Goal: Check status: Check status

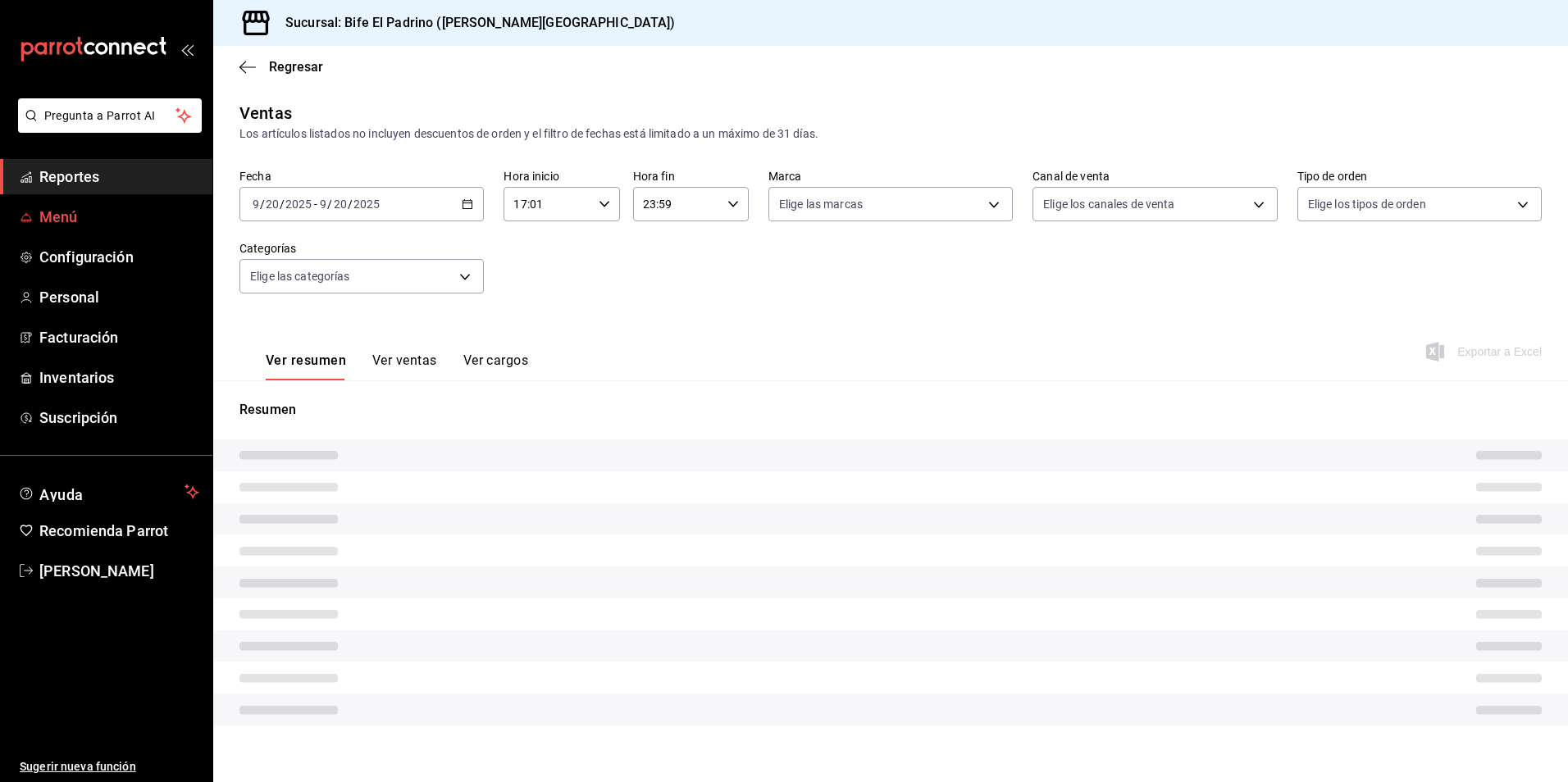
click at [78, 221] on span "Menú" at bounding box center [119, 217] width 160 height 22
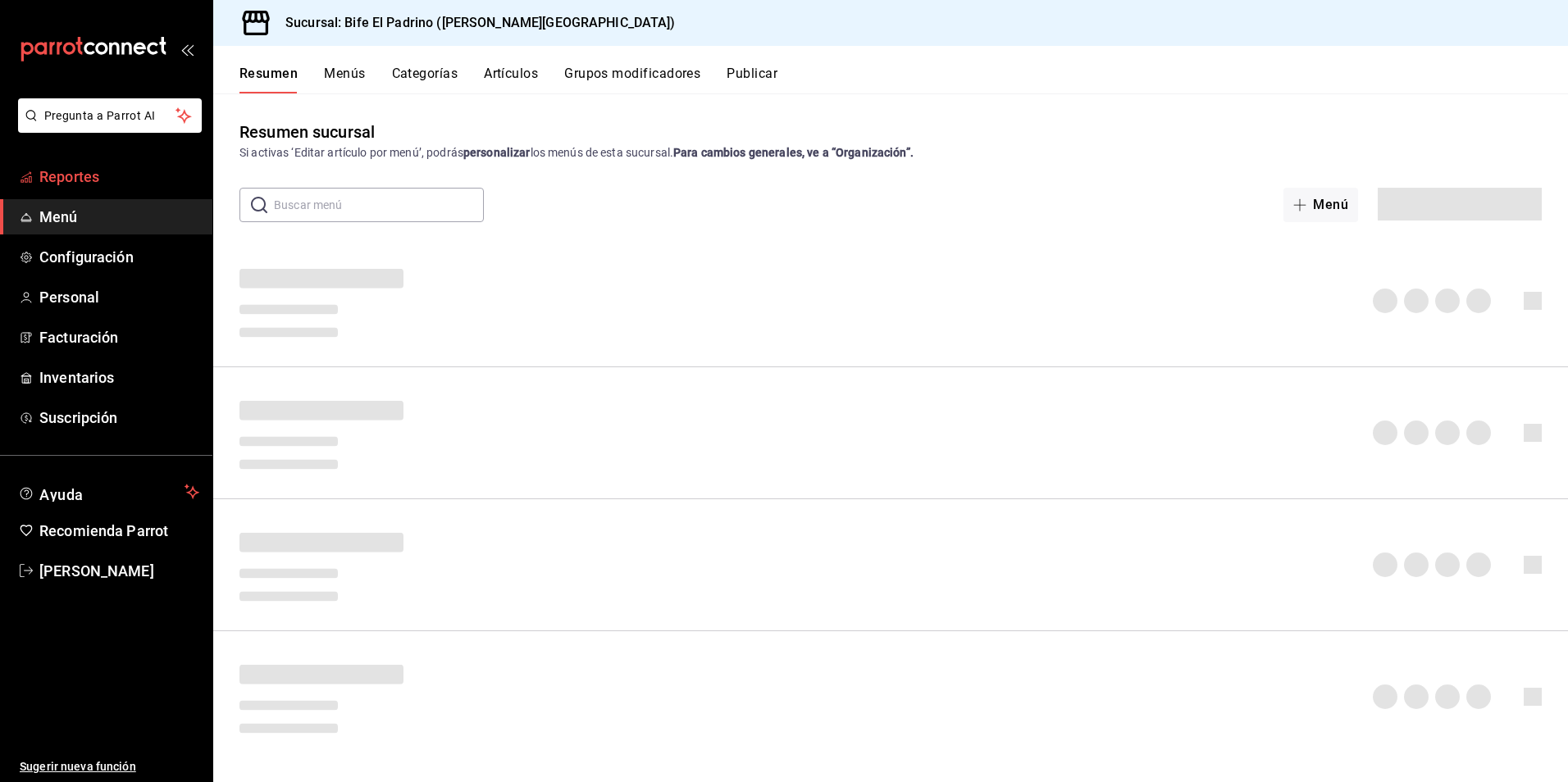
click at [88, 168] on span "Reportes" at bounding box center [119, 177] width 160 height 22
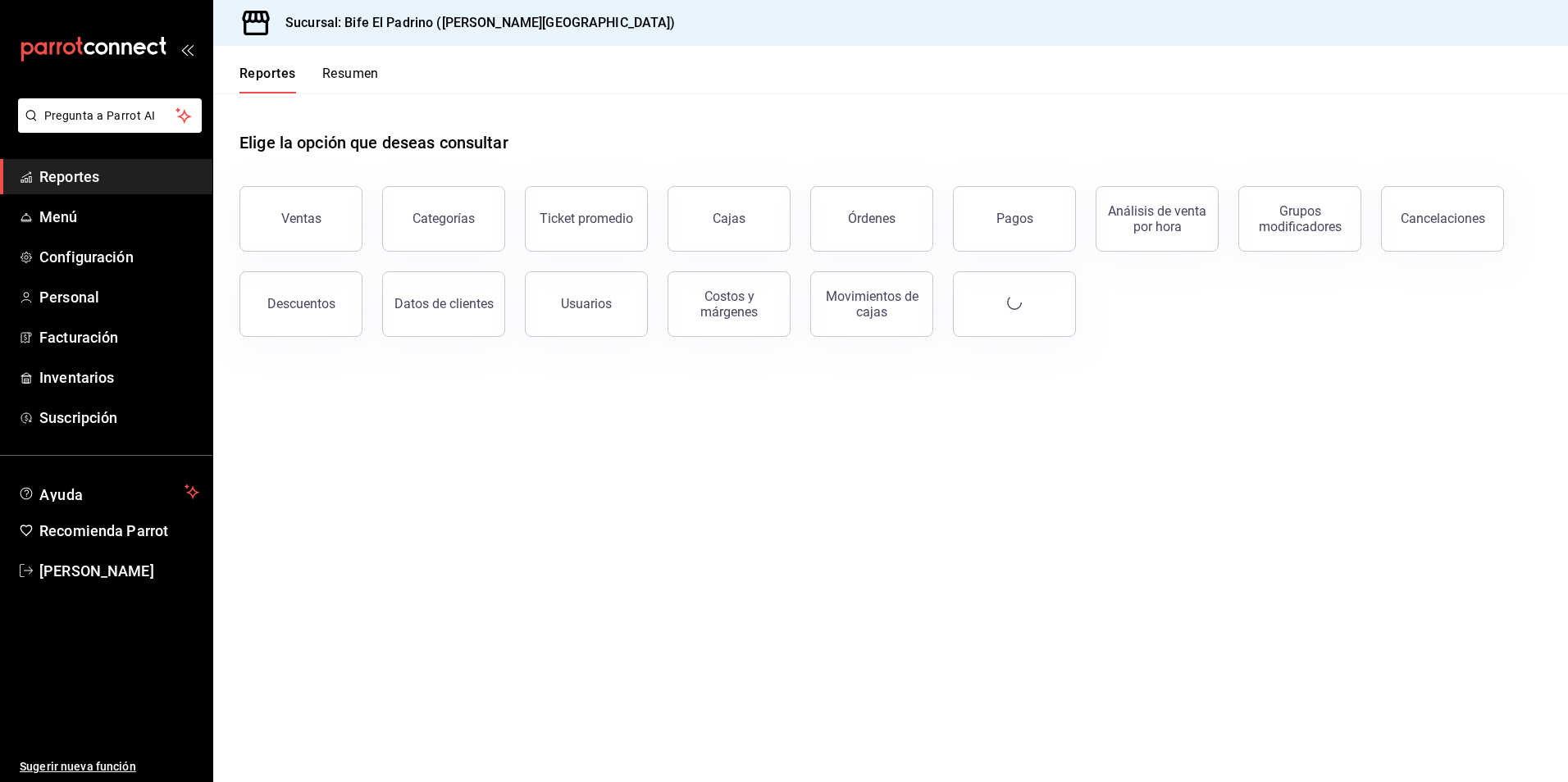
click at [393, 231] on button "Categorías" at bounding box center [443, 220] width 123 height 66
click at [340, 224] on html "Pregunta a Parrot AI Reportes Menú Configuración Personal Facturación Inventari…" at bounding box center [784, 391] width 1568 height 782
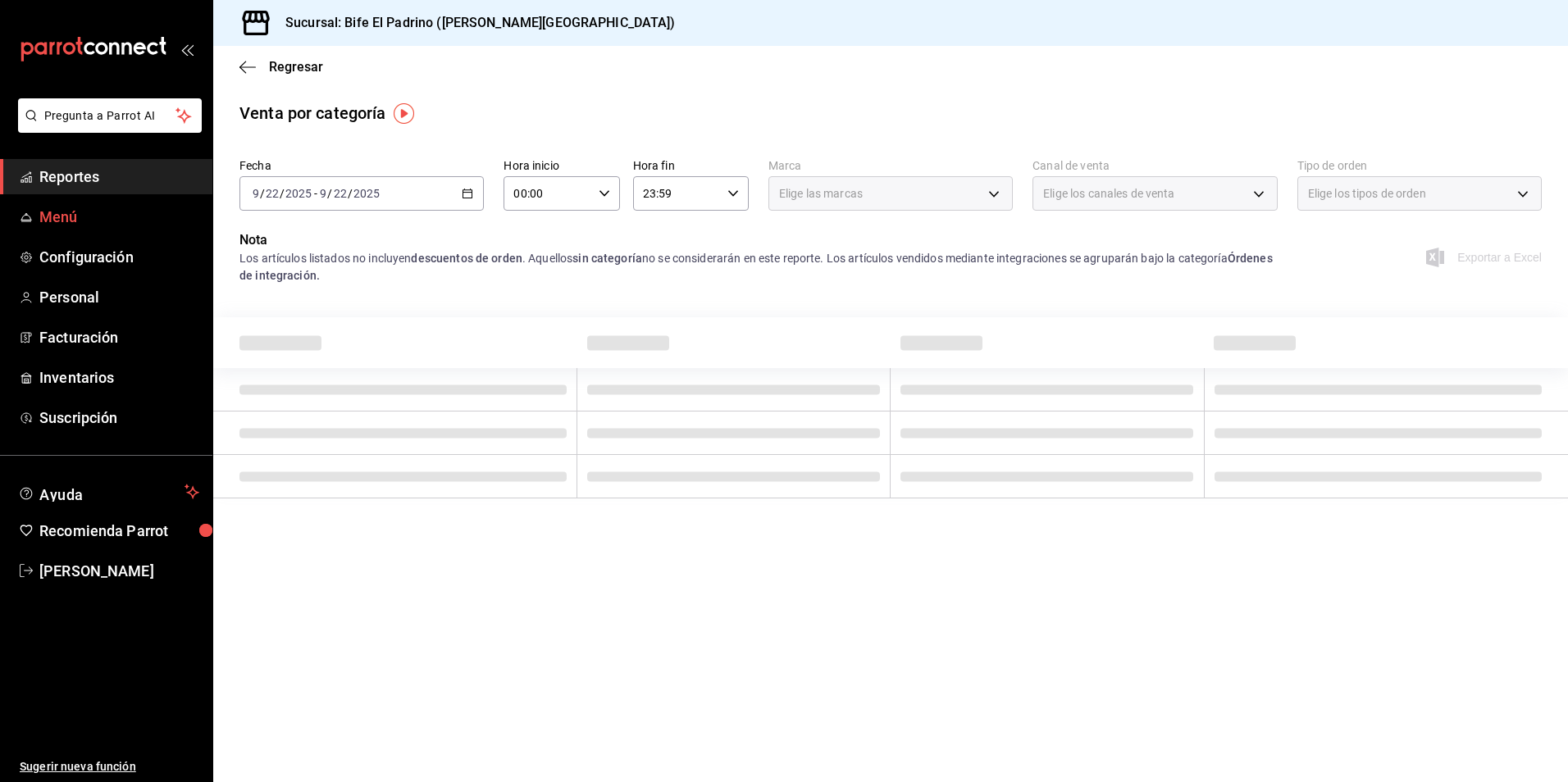
click at [93, 175] on span "Reportes" at bounding box center [119, 177] width 160 height 22
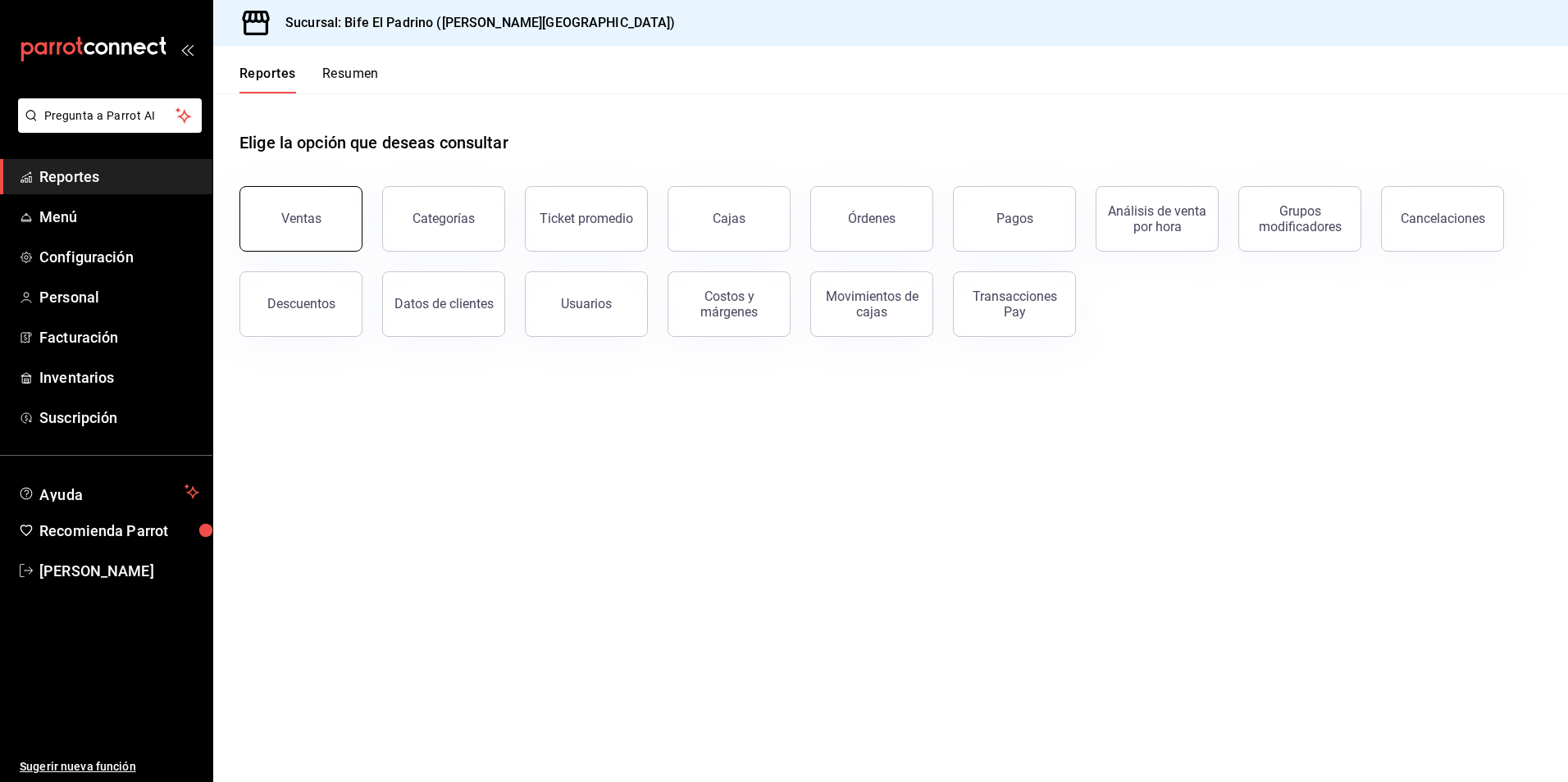
click at [298, 221] on div "Ventas" at bounding box center [301, 219] width 40 height 16
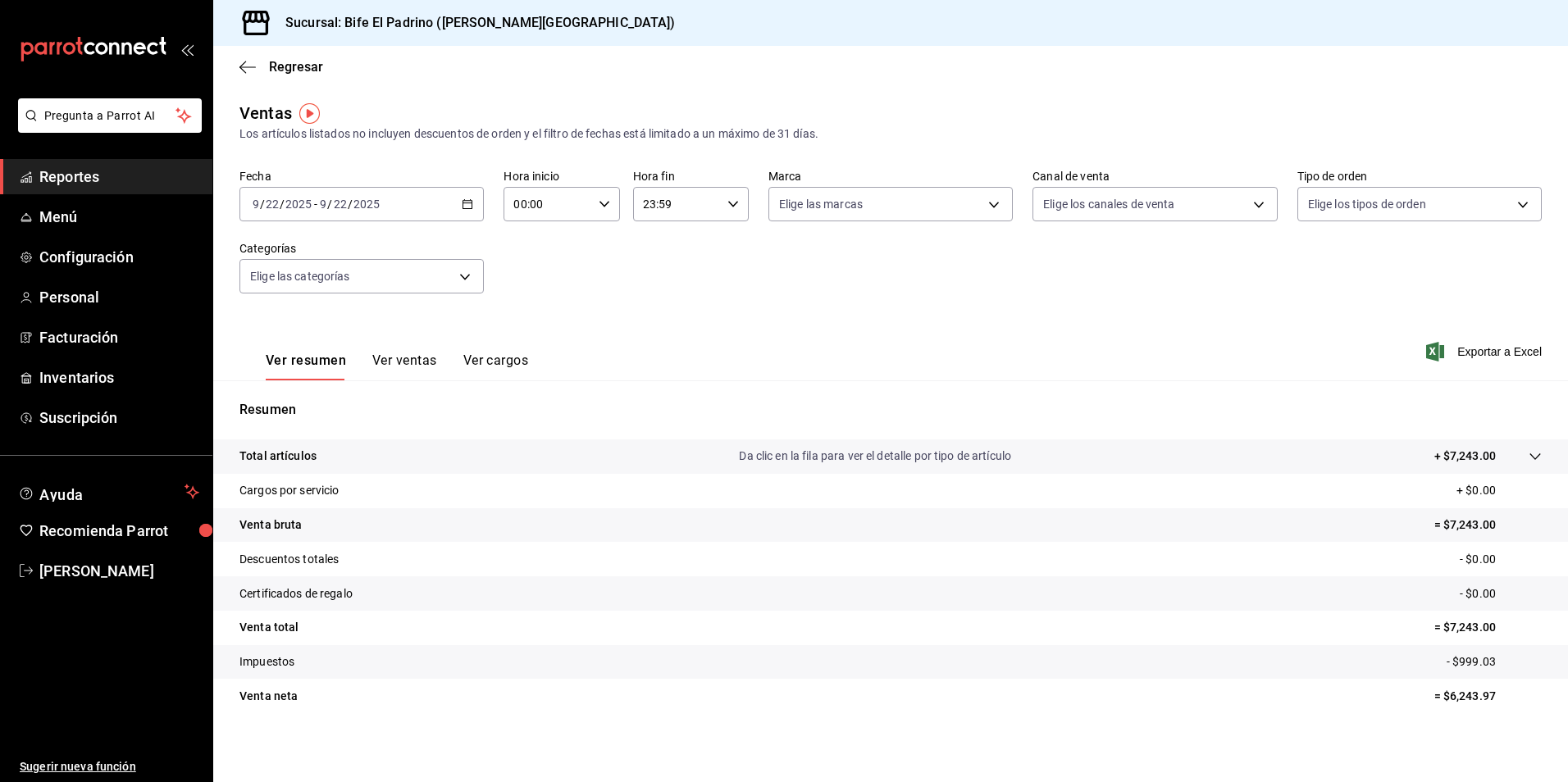
click at [465, 202] on icon "button" at bounding box center [467, 204] width 12 height 12
click at [328, 398] on span "Rango de fechas" at bounding box center [317, 401] width 127 height 17
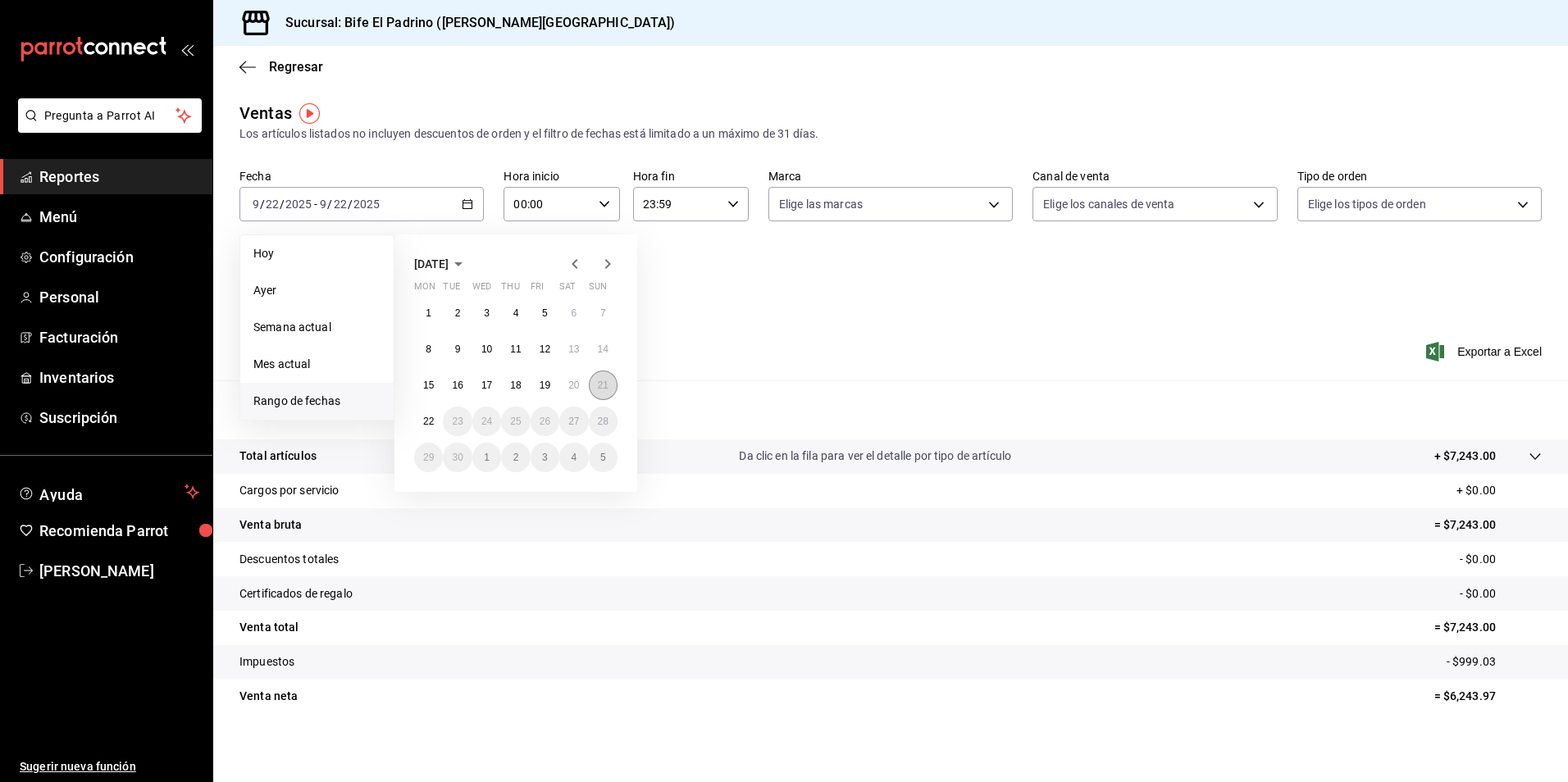
click at [605, 384] on abbr "21" at bounding box center [603, 386] width 11 height 12
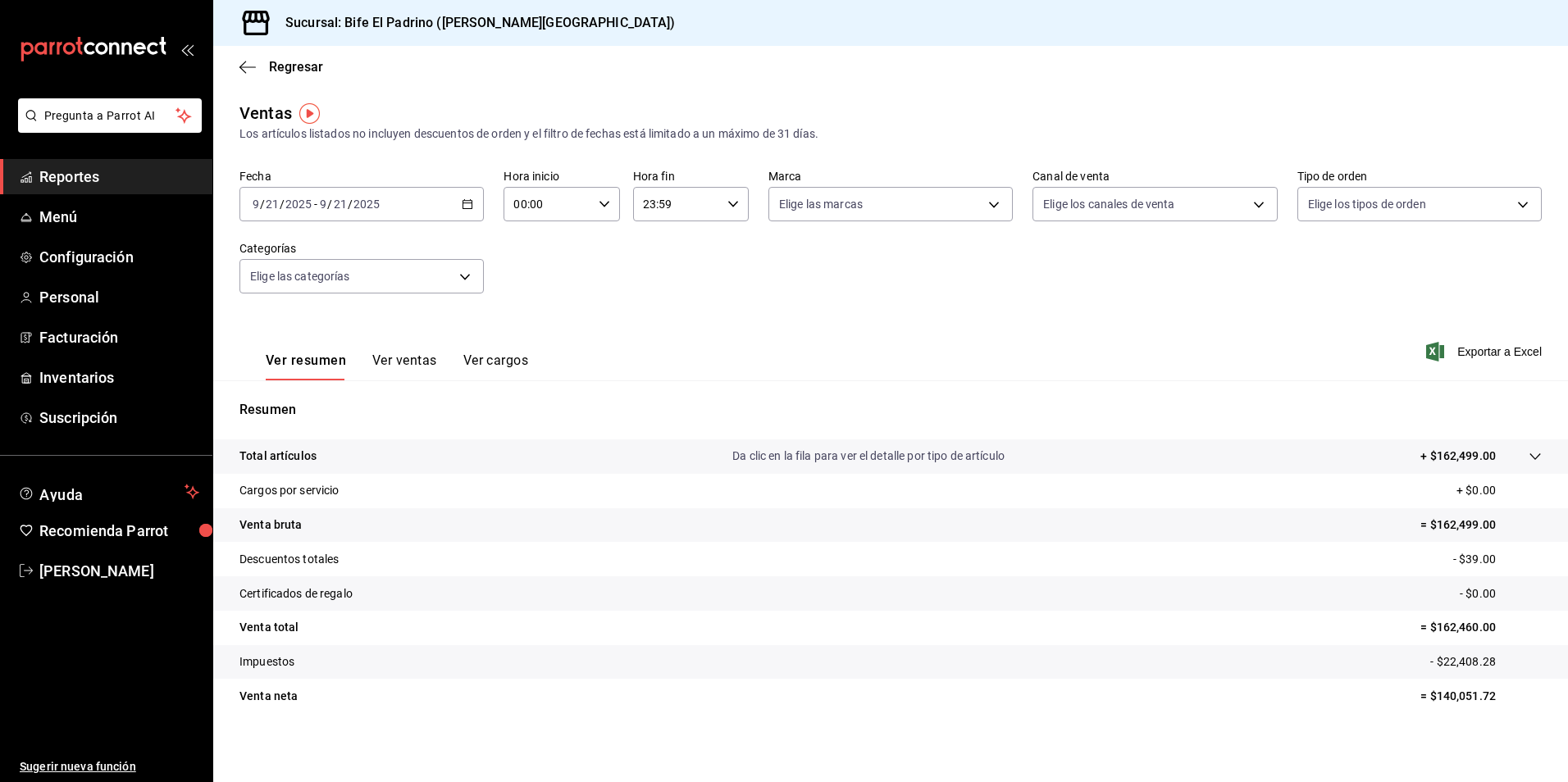
click at [733, 202] on \(Stroke\) "button" at bounding box center [733, 204] width 10 height 6
click at [666, 257] on span "21" at bounding box center [658, 259] width 31 height 14
type input "21:59"
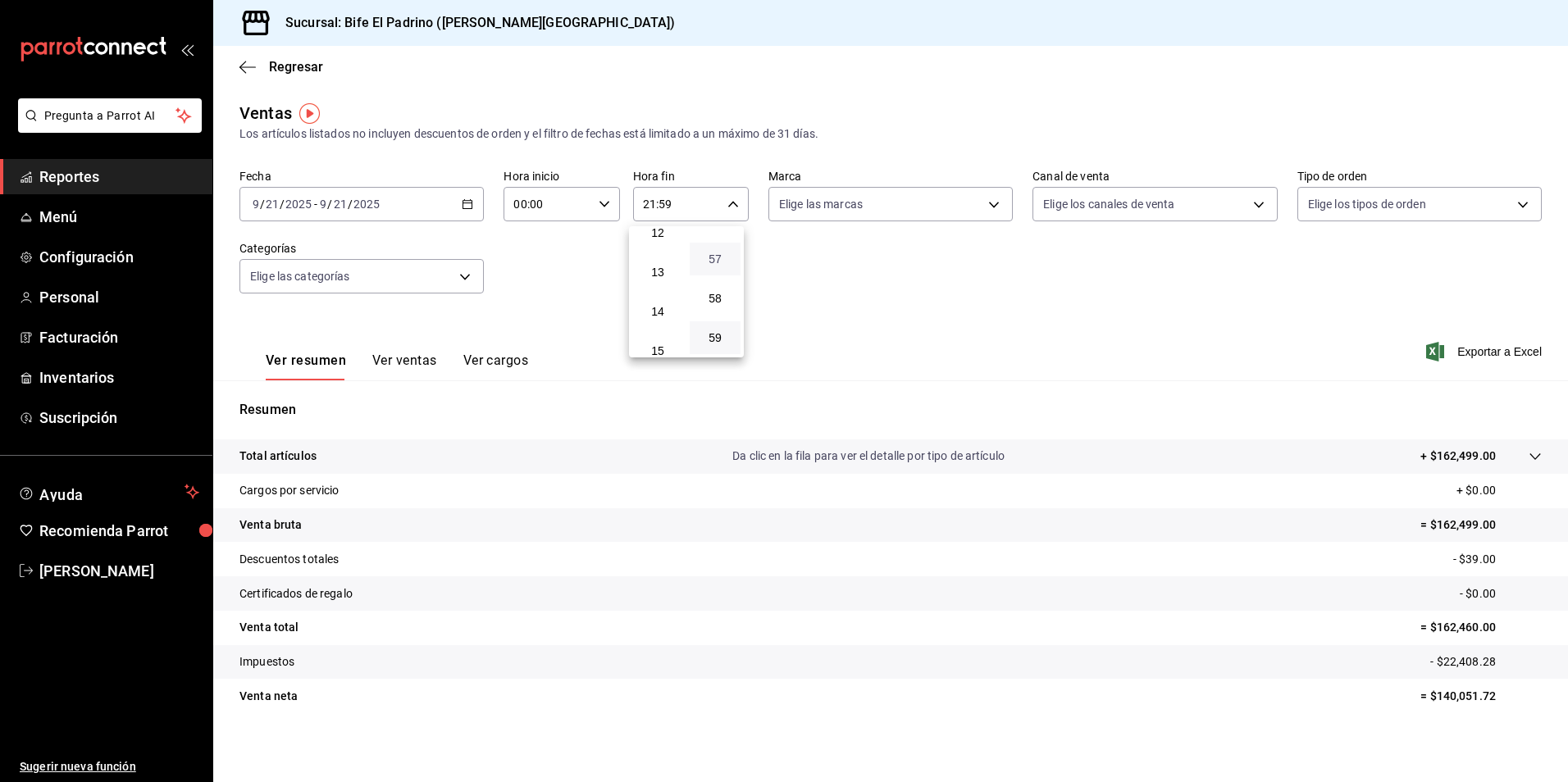
click at [665, 243] on button "12" at bounding box center [658, 233] width 51 height 33
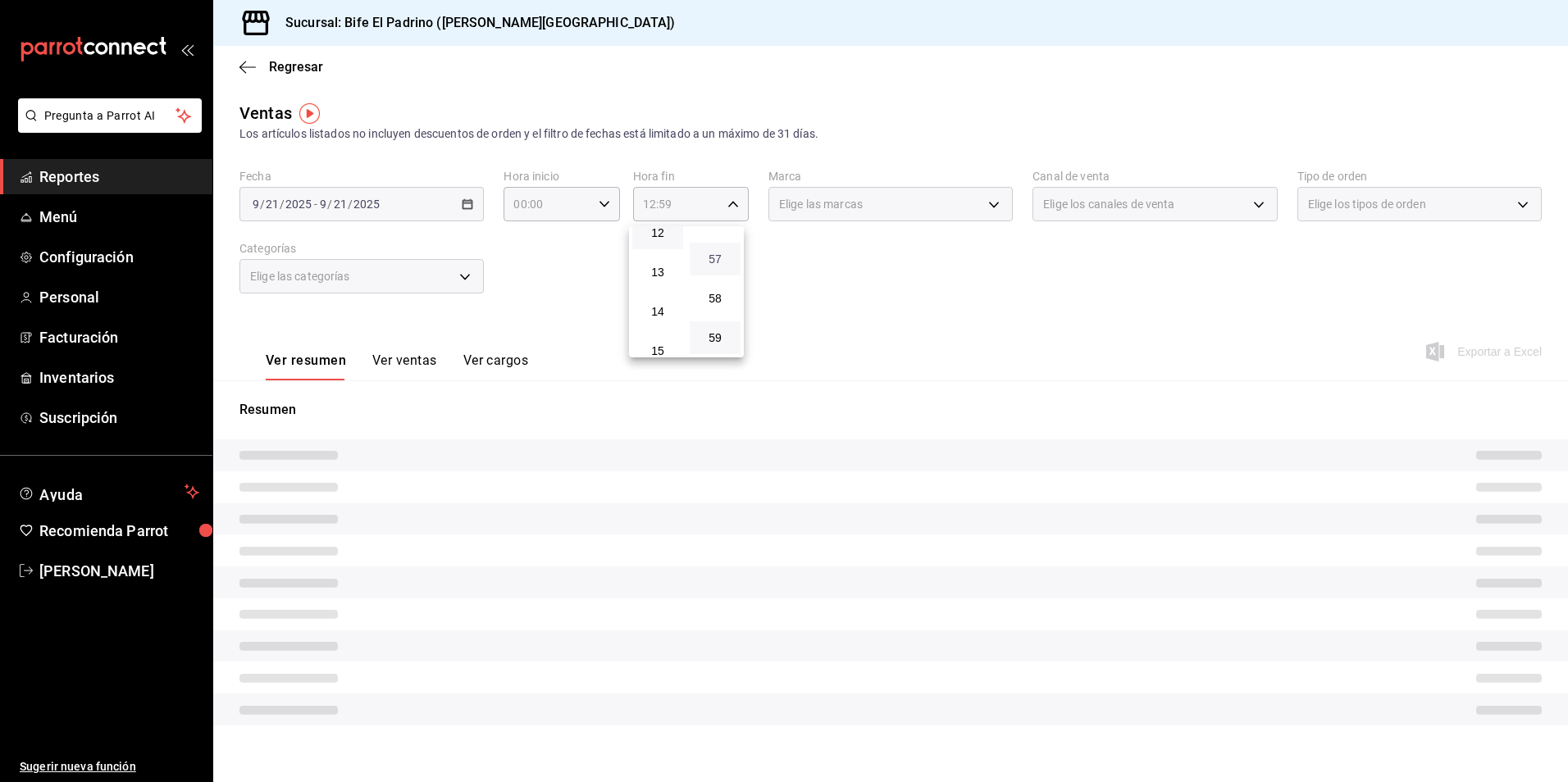
click at [712, 254] on span "57" at bounding box center [715, 259] width 31 height 14
type input "12:57"
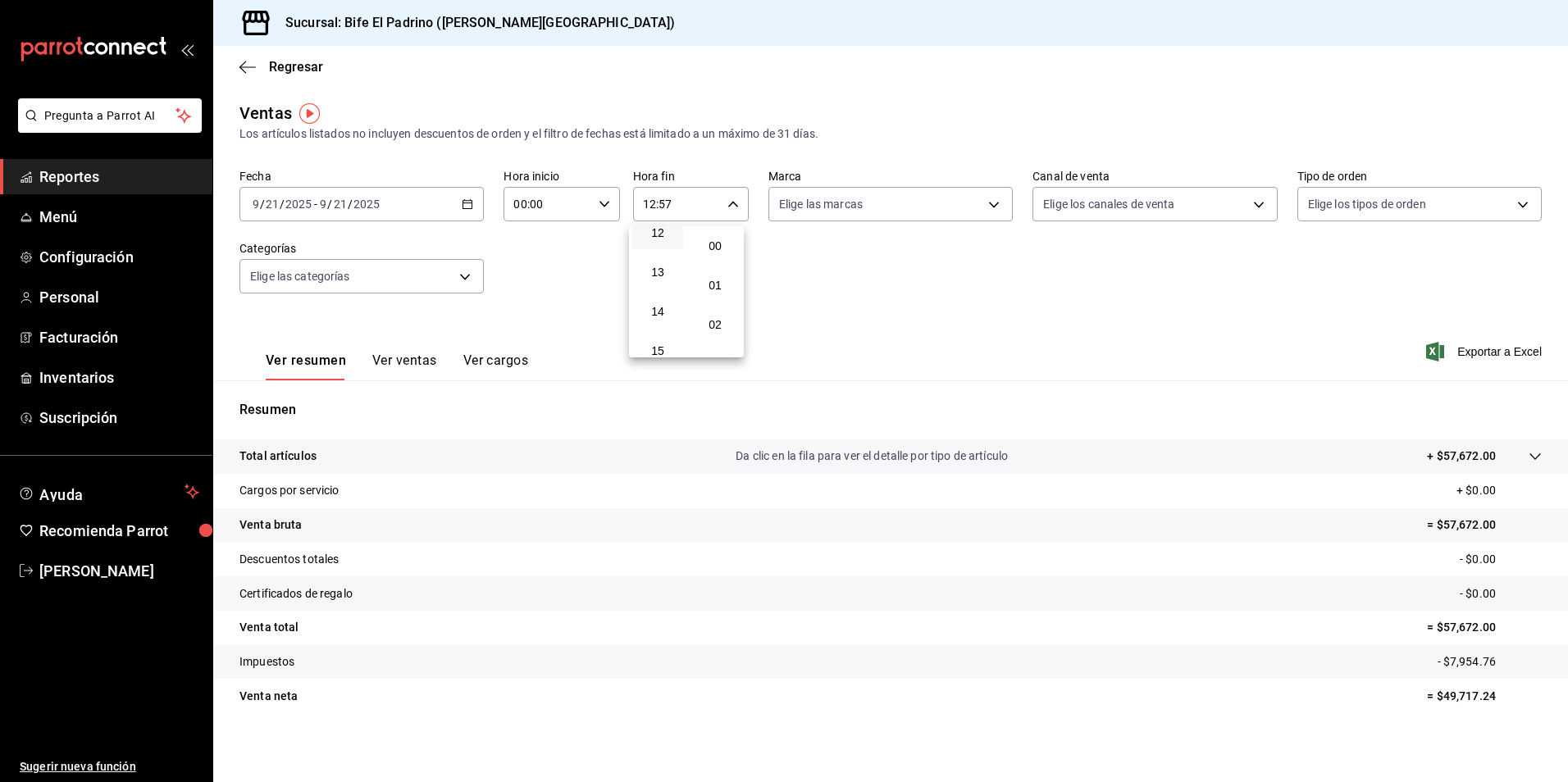
click at [712, 254] on button "00" at bounding box center [715, 246] width 51 height 33
type input "12:00"
click at [271, 455] on div at bounding box center [784, 391] width 1568 height 782
click at [277, 462] on p "Total artículos" at bounding box center [278, 457] width 77 height 17
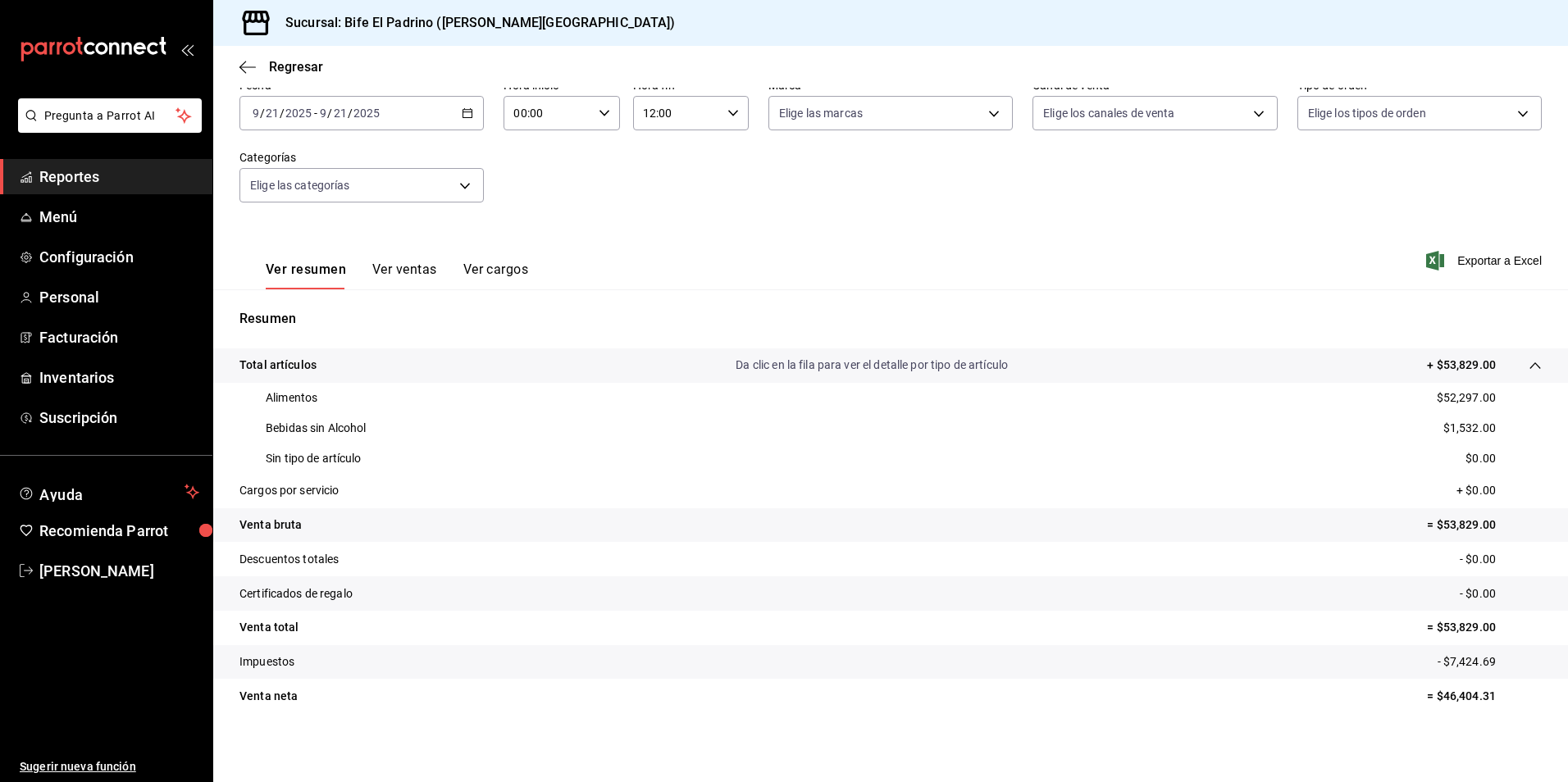
scroll to position [94, 0]
click at [599, 110] on \(Stroke\) "button" at bounding box center [604, 110] width 10 height 6
click at [524, 217] on button "02" at bounding box center [529, 230] width 51 height 33
type input "02:00"
click at [533, 238] on div "00 01 02 03 04 05 06 07 08 09 10 11 12 13 14 15 16 17 18 19 20 21 22 23" at bounding box center [529, 197] width 57 height 131
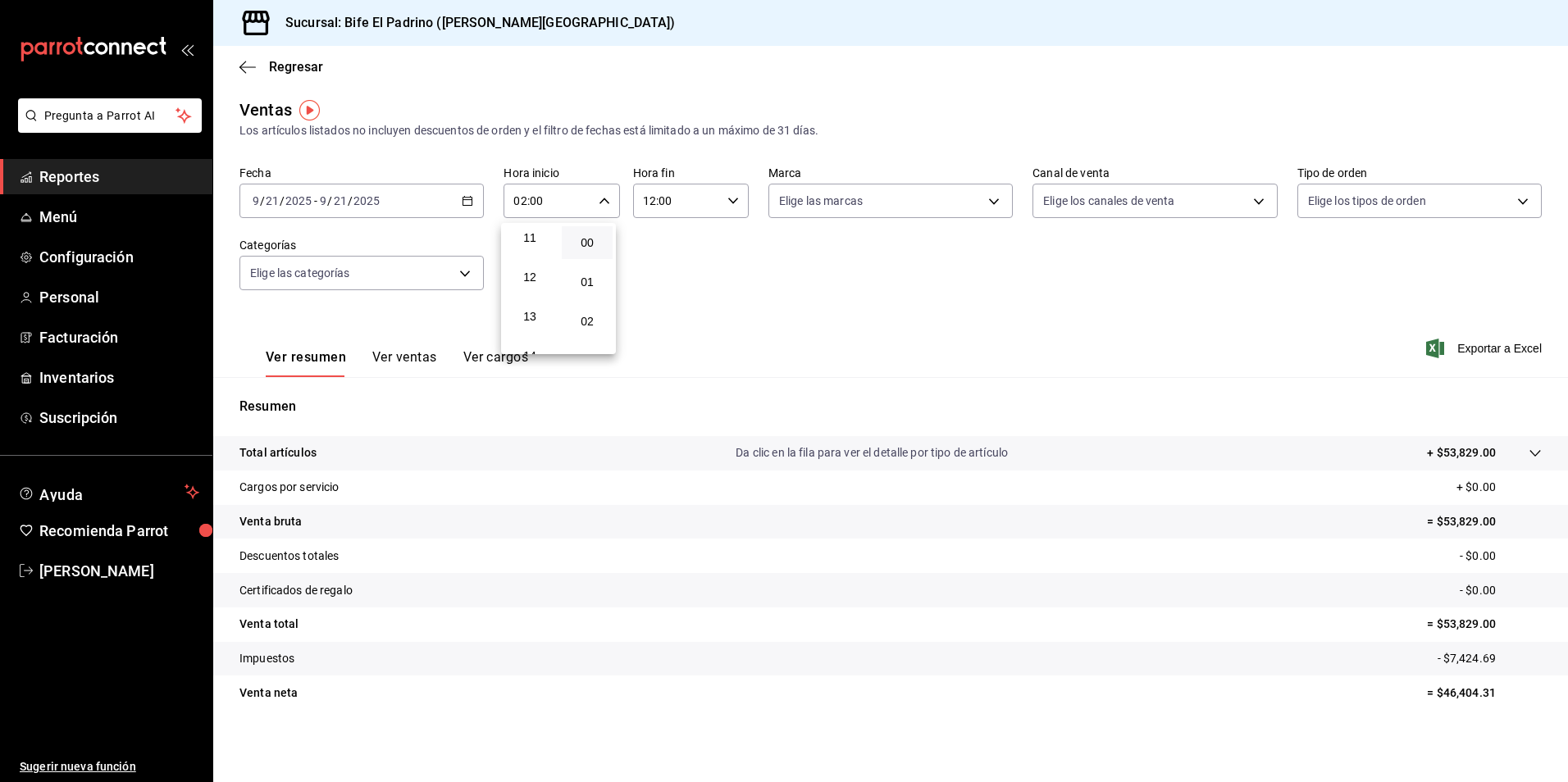
scroll to position [493, 0]
click at [533, 239] on button "12" at bounding box center [529, 223] width 51 height 33
type input "12:00"
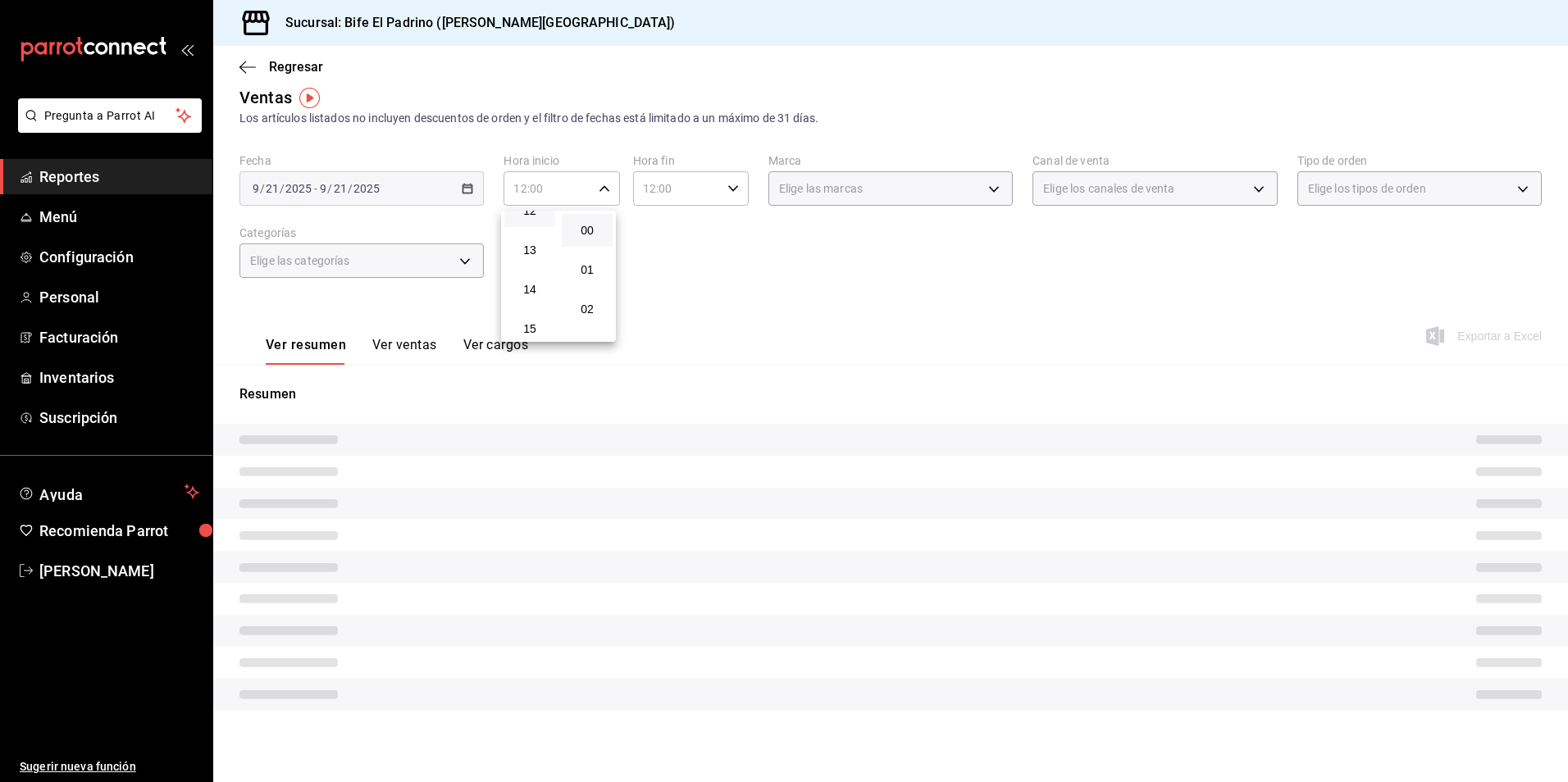
drag, startPoint x: 699, startPoint y: 251, endPoint x: 708, endPoint y: 234, distance: 19.2
click at [699, 251] on div at bounding box center [784, 391] width 1568 height 782
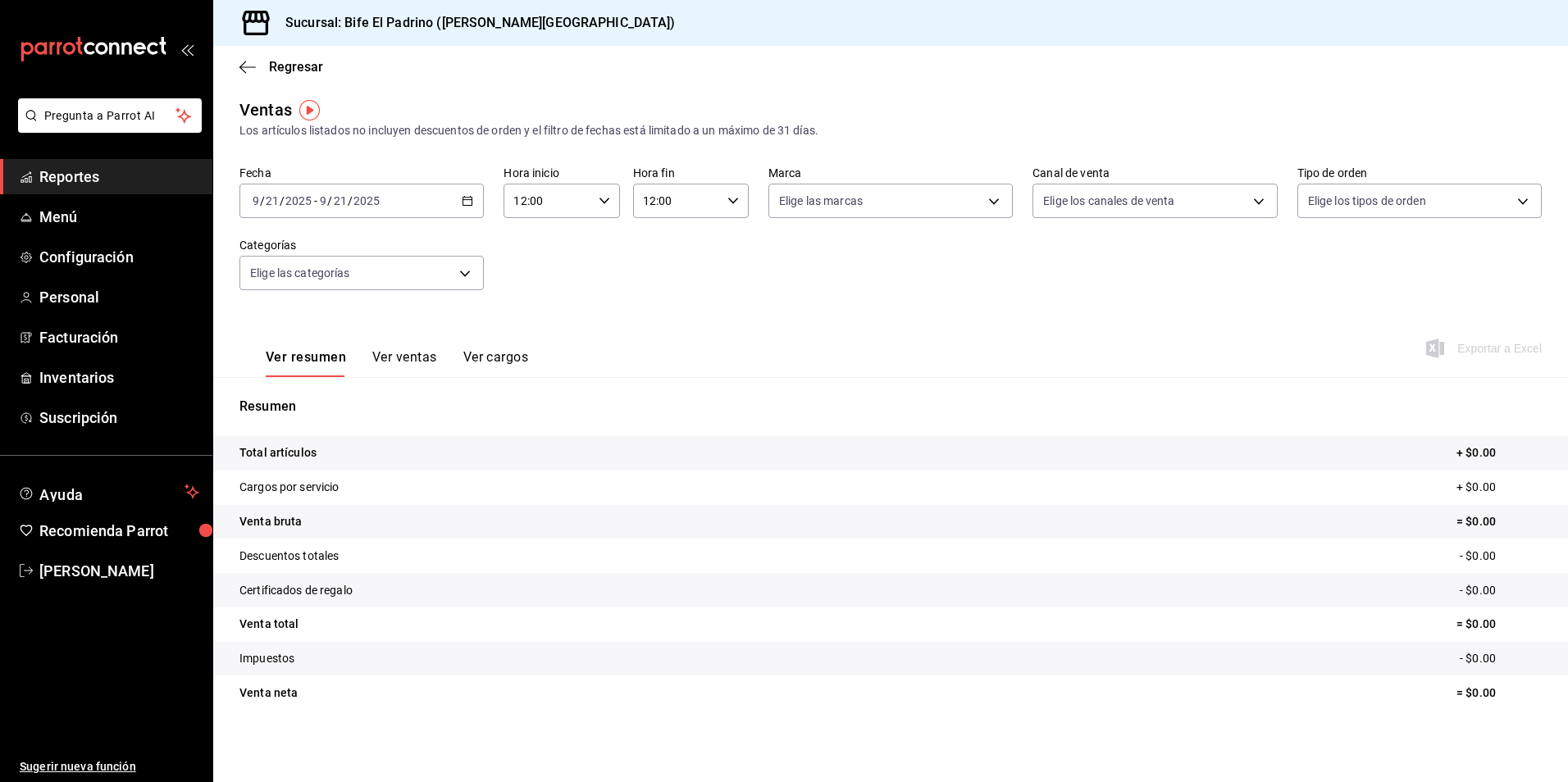
click at [722, 208] on div "12:00 Hora fin" at bounding box center [691, 200] width 116 height 34
click at [664, 289] on button "13" at bounding box center [658, 283] width 51 height 33
type input "13:00"
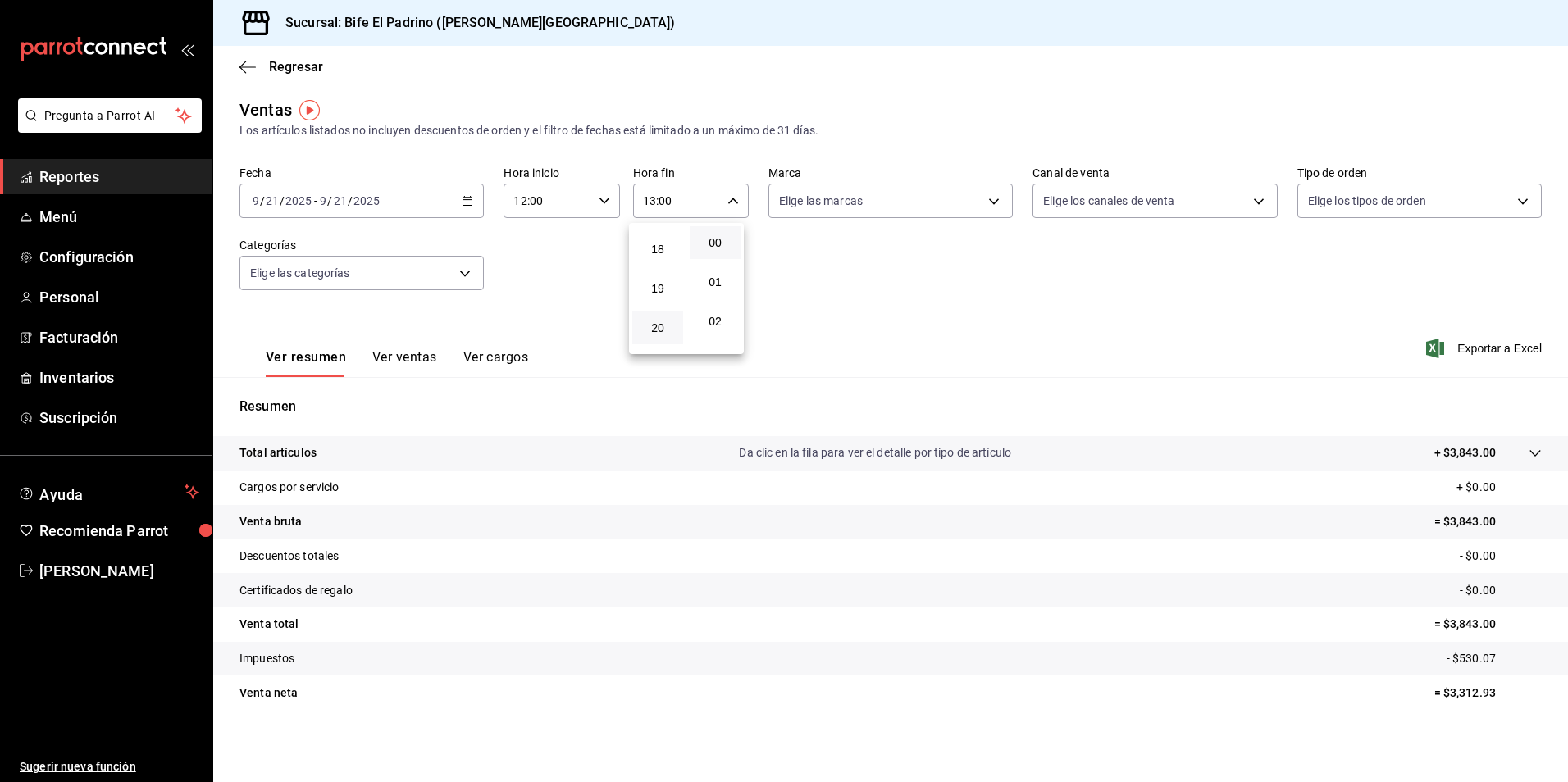
scroll to position [669, 0]
click at [671, 255] on button "17" at bounding box center [658, 243] width 51 height 33
type input "17:00"
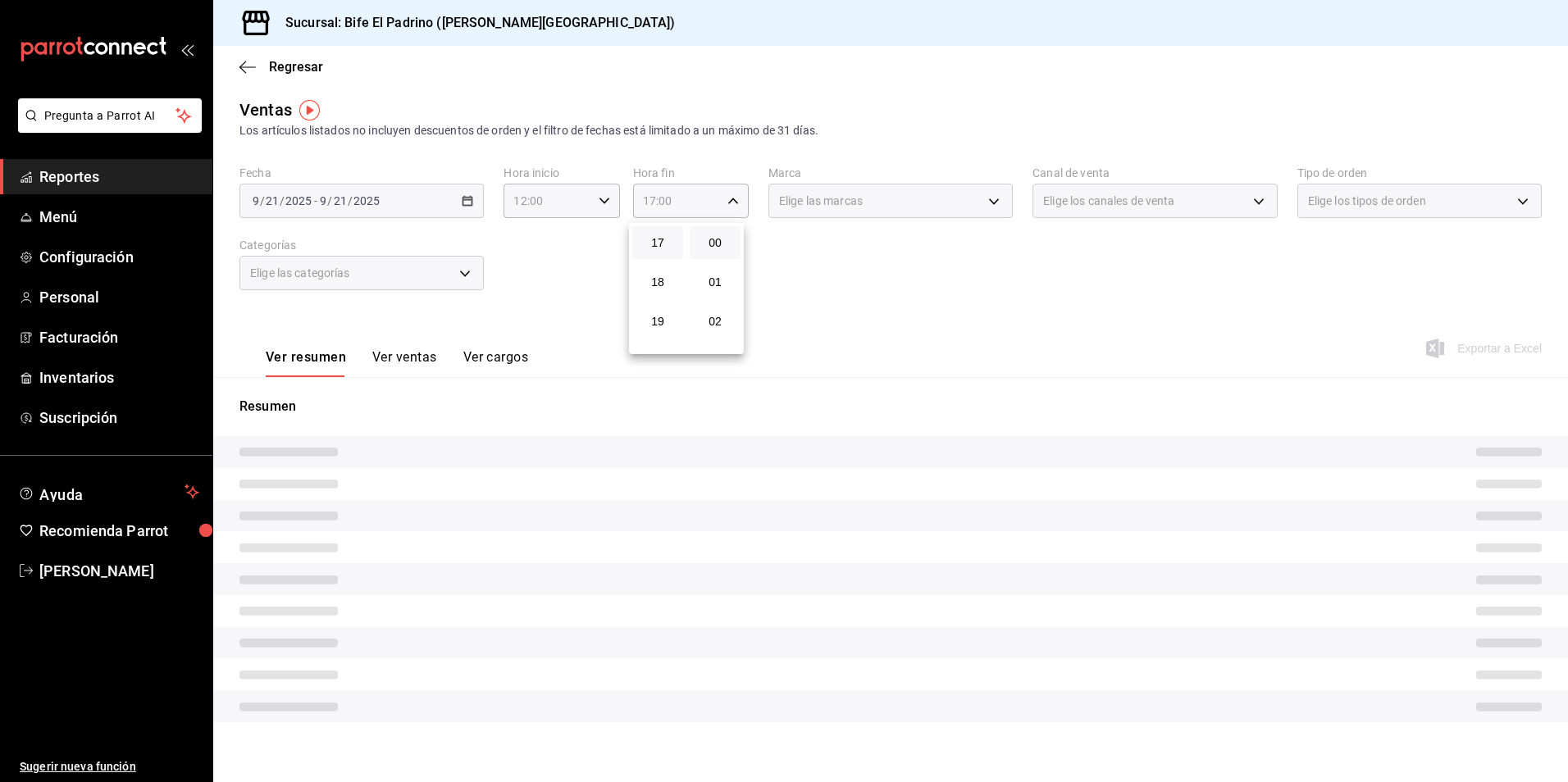
click at [940, 308] on div at bounding box center [784, 391] width 1568 height 782
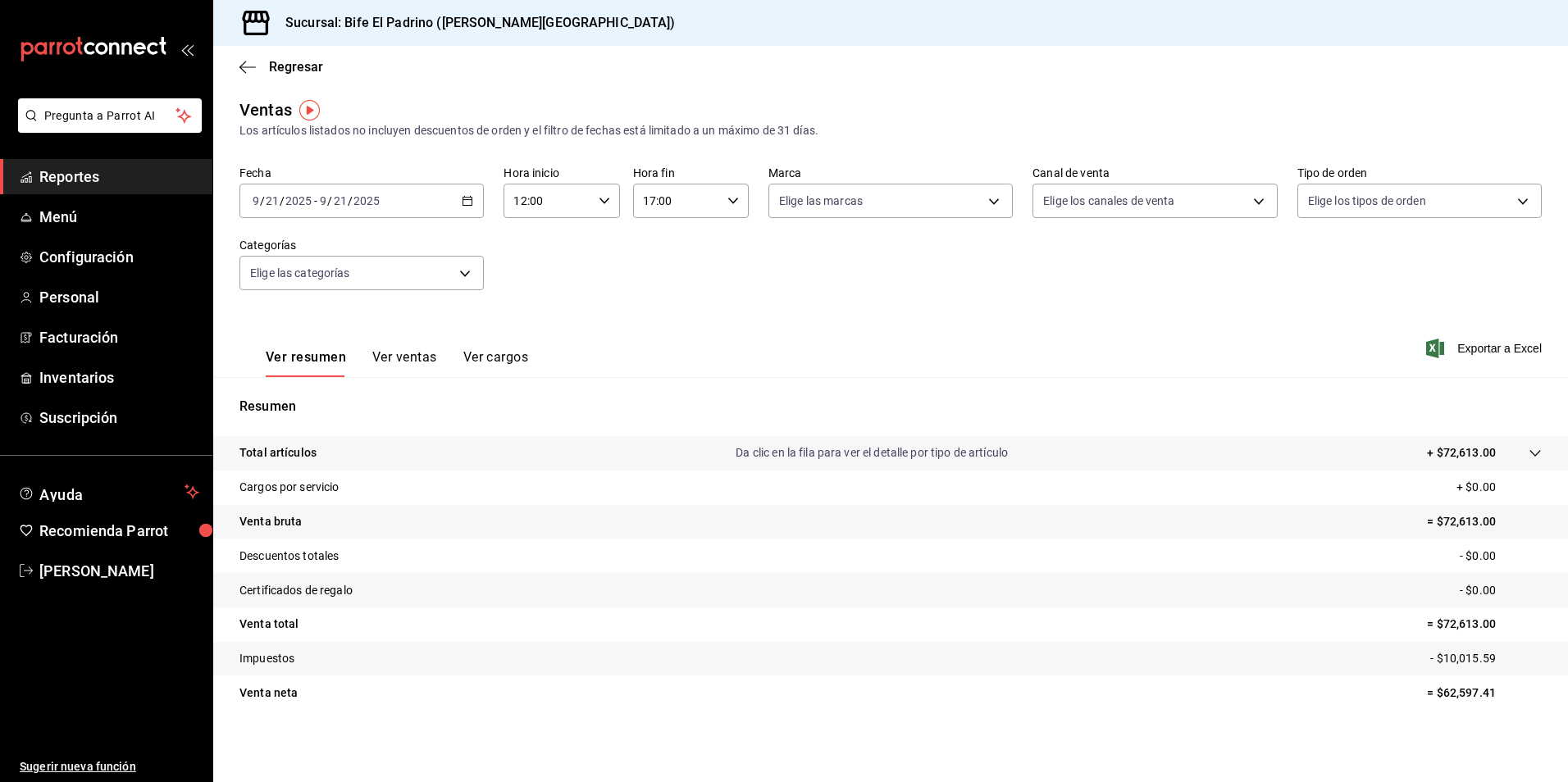
click at [285, 456] on p "Total artículos" at bounding box center [278, 454] width 77 height 17
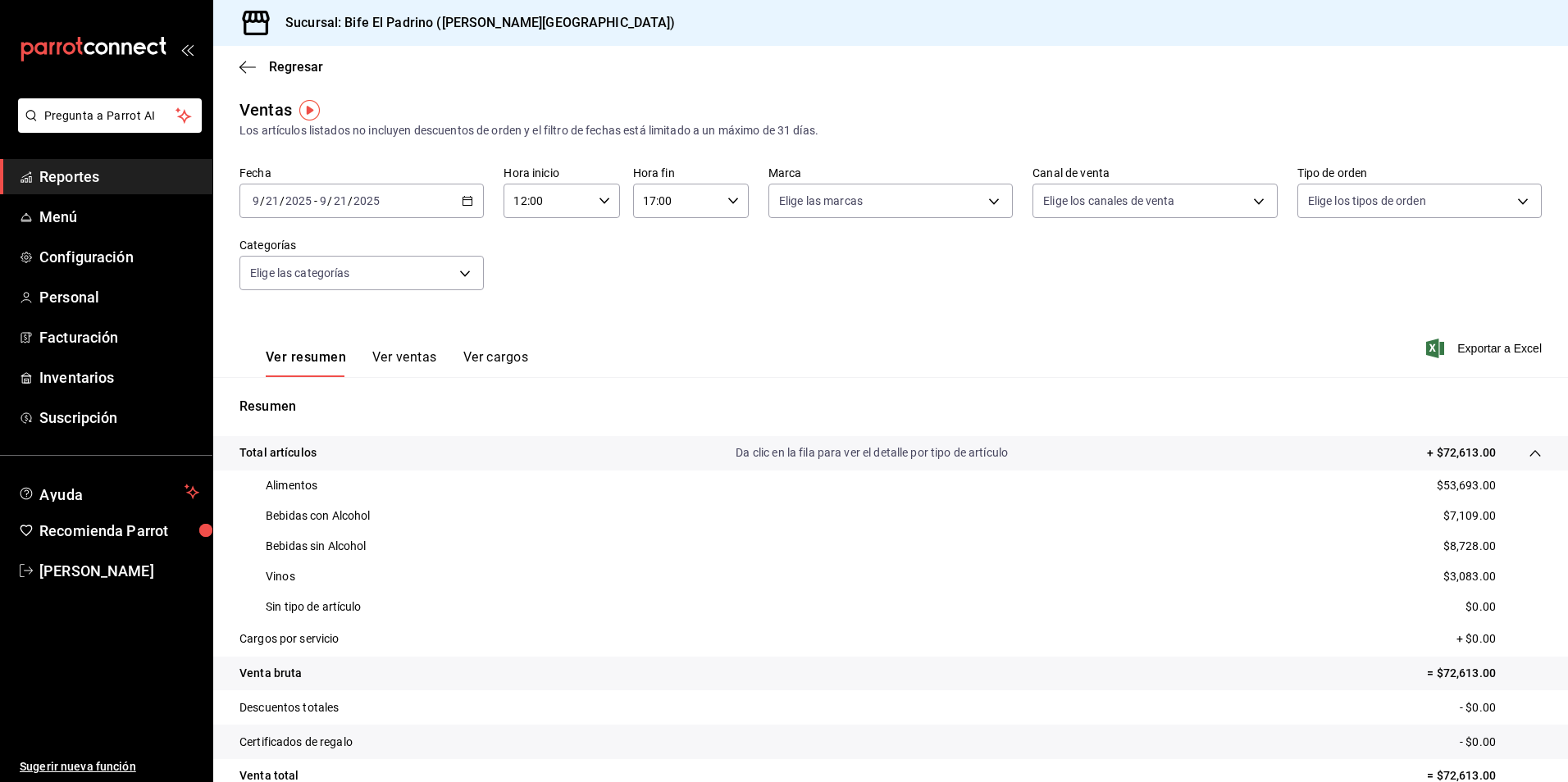
click at [603, 204] on icon "button" at bounding box center [604, 201] width 12 height 12
click at [539, 297] on button "13" at bounding box center [529, 283] width 51 height 33
type input "13:00"
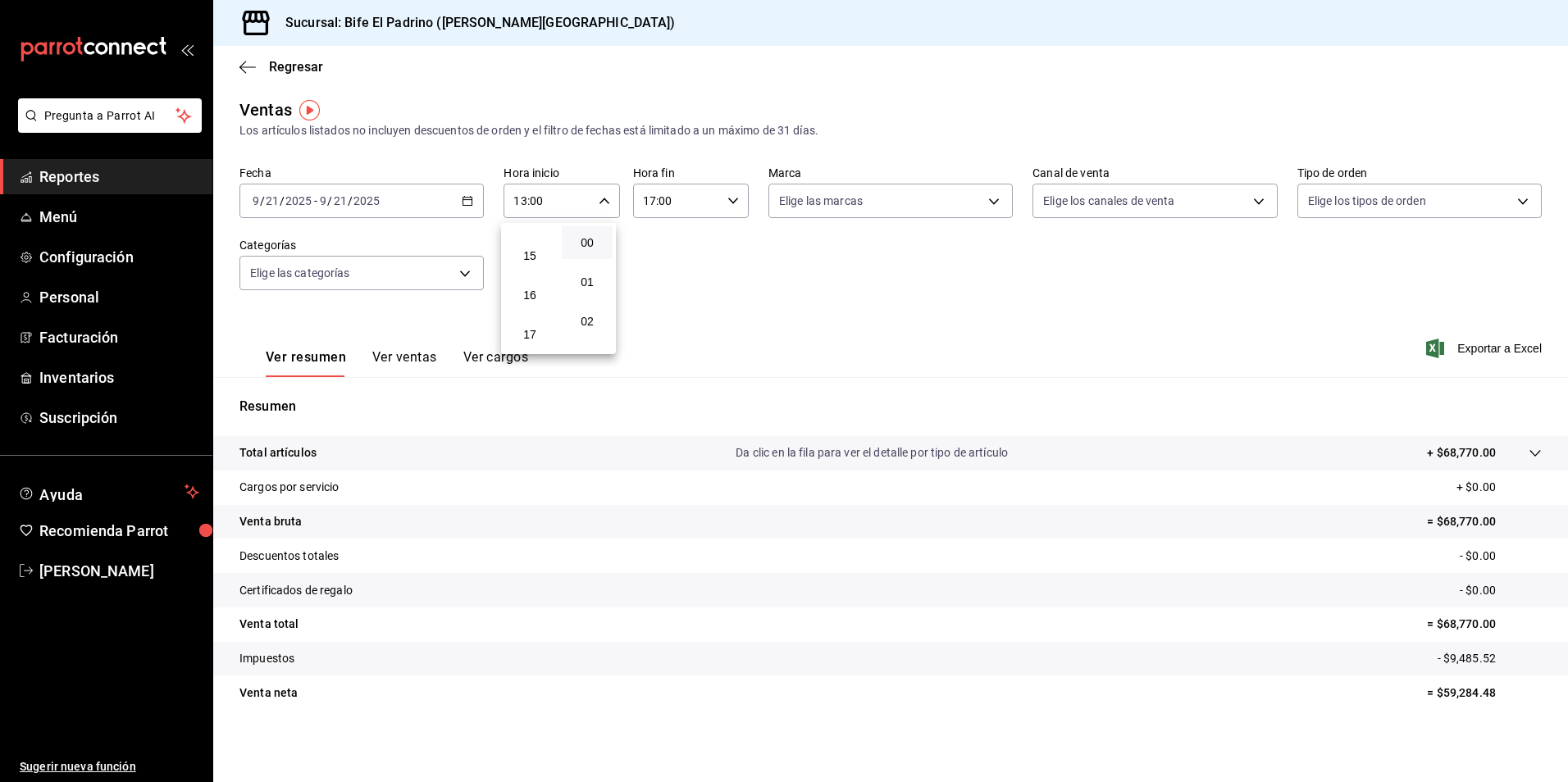
scroll to position [636, 0]
click at [542, 279] on span "17" at bounding box center [529, 276] width 31 height 14
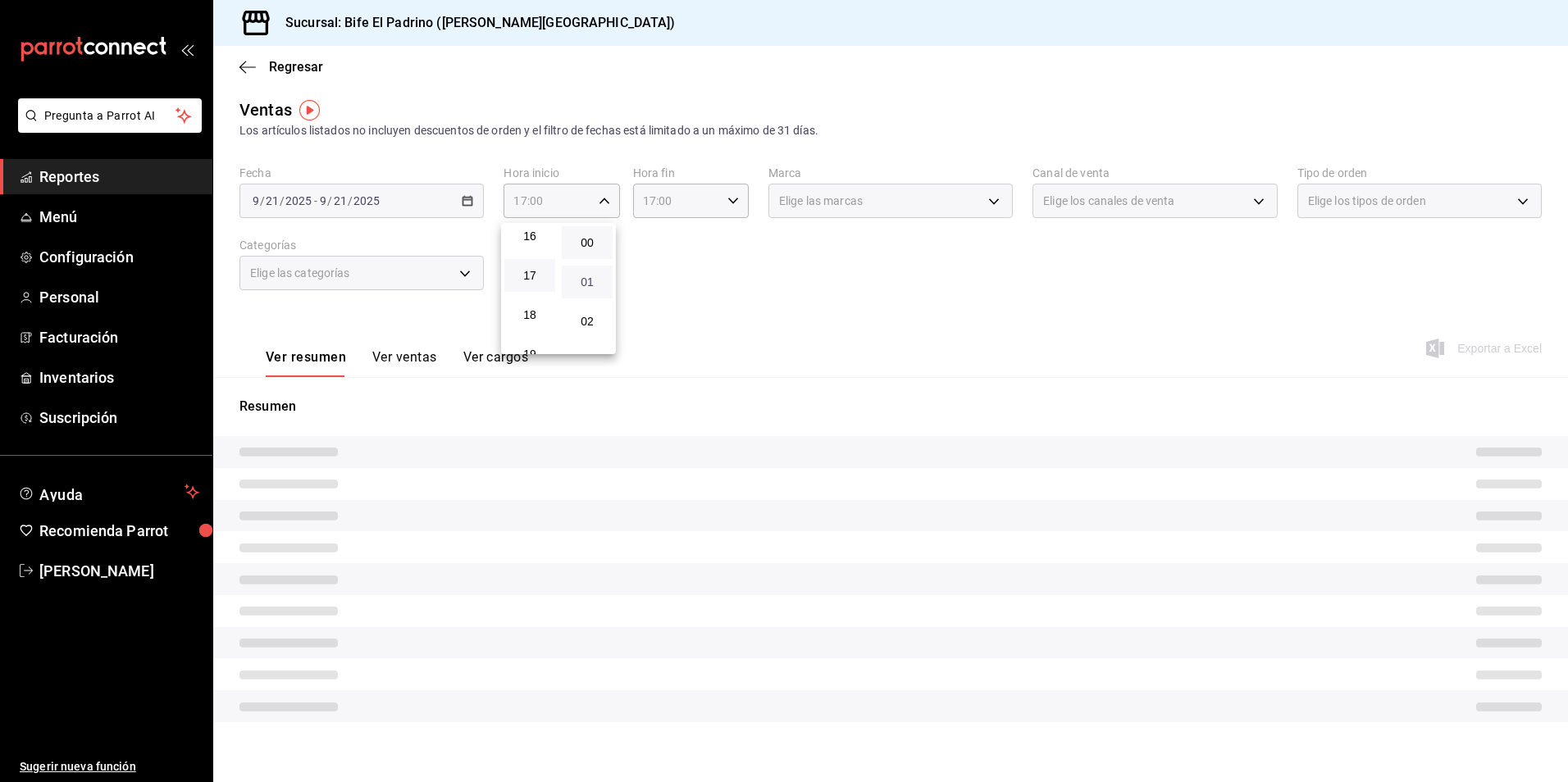
click at [584, 285] on span "01" at bounding box center [587, 283] width 31 height 14
type input "17:01"
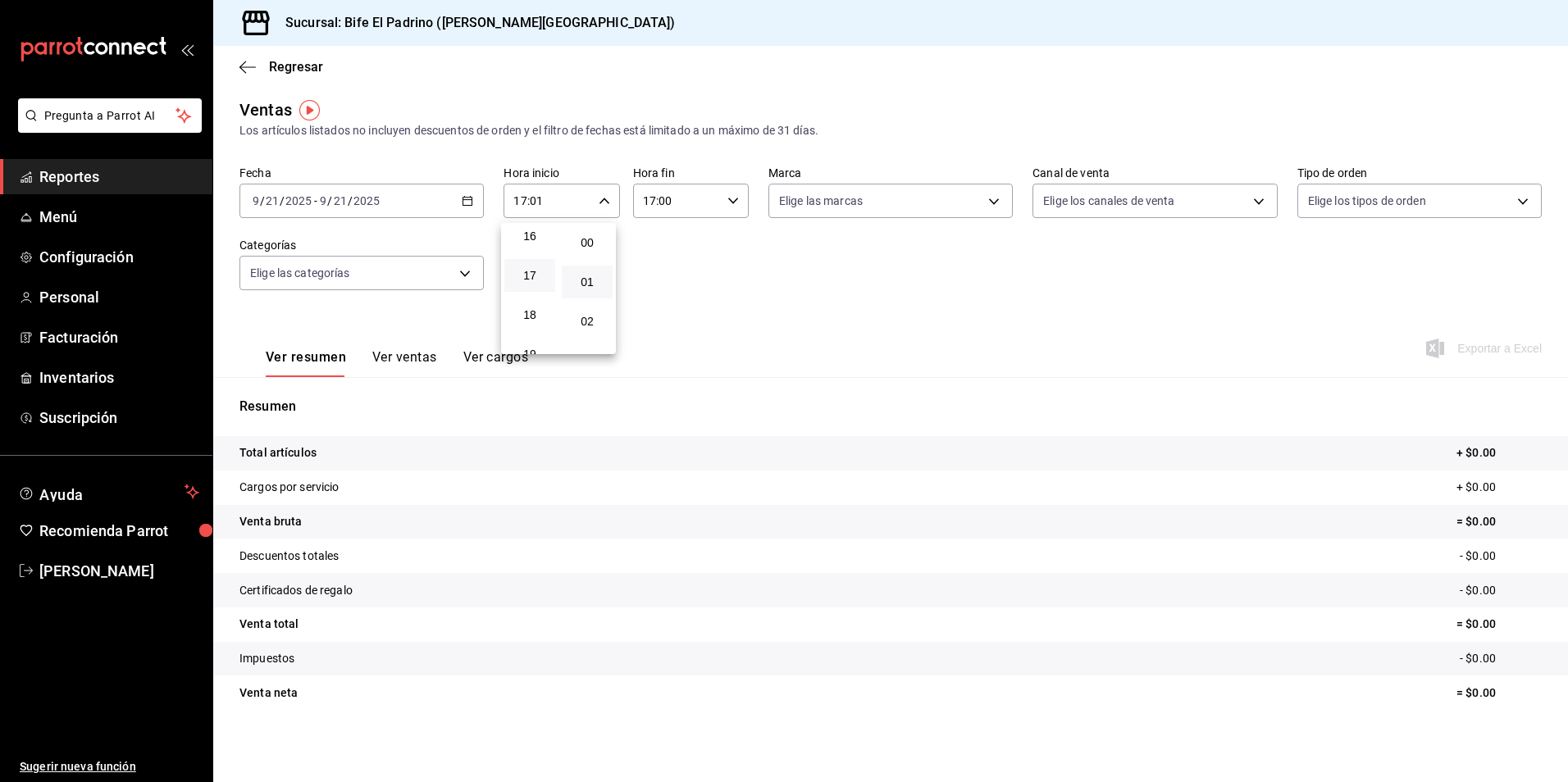
drag, startPoint x: 768, startPoint y: 288, endPoint x: 736, endPoint y: 254, distance: 46.7
click at [768, 288] on div at bounding box center [784, 391] width 1568 height 782
click at [728, 204] on icon "button" at bounding box center [733, 201] width 12 height 12
click at [661, 331] on button "19" at bounding box center [658, 322] width 51 height 33
type input "19:00"
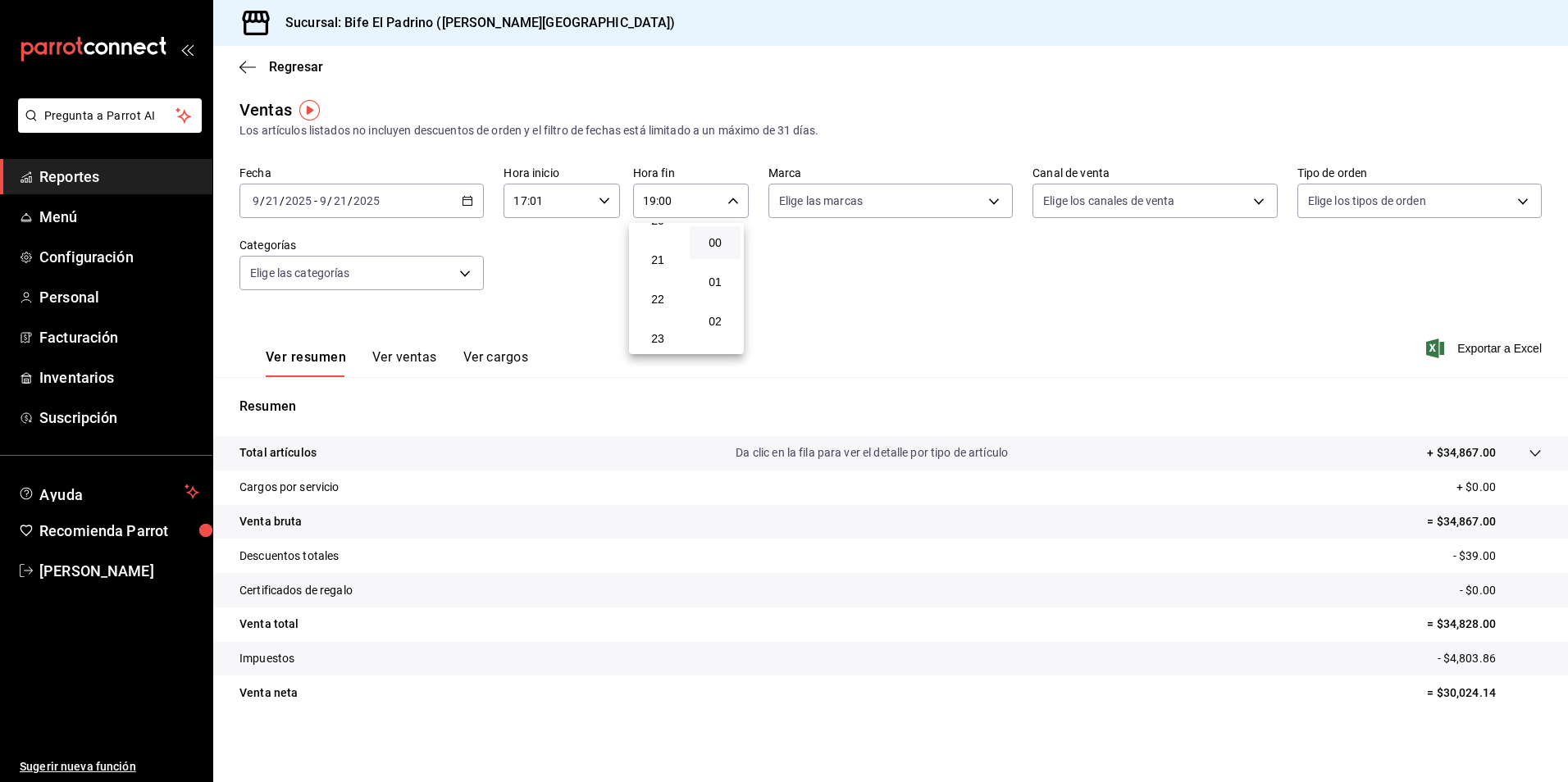
scroll to position [814, 0]
click at [661, 331] on span "23" at bounding box center [658, 335] width 31 height 14
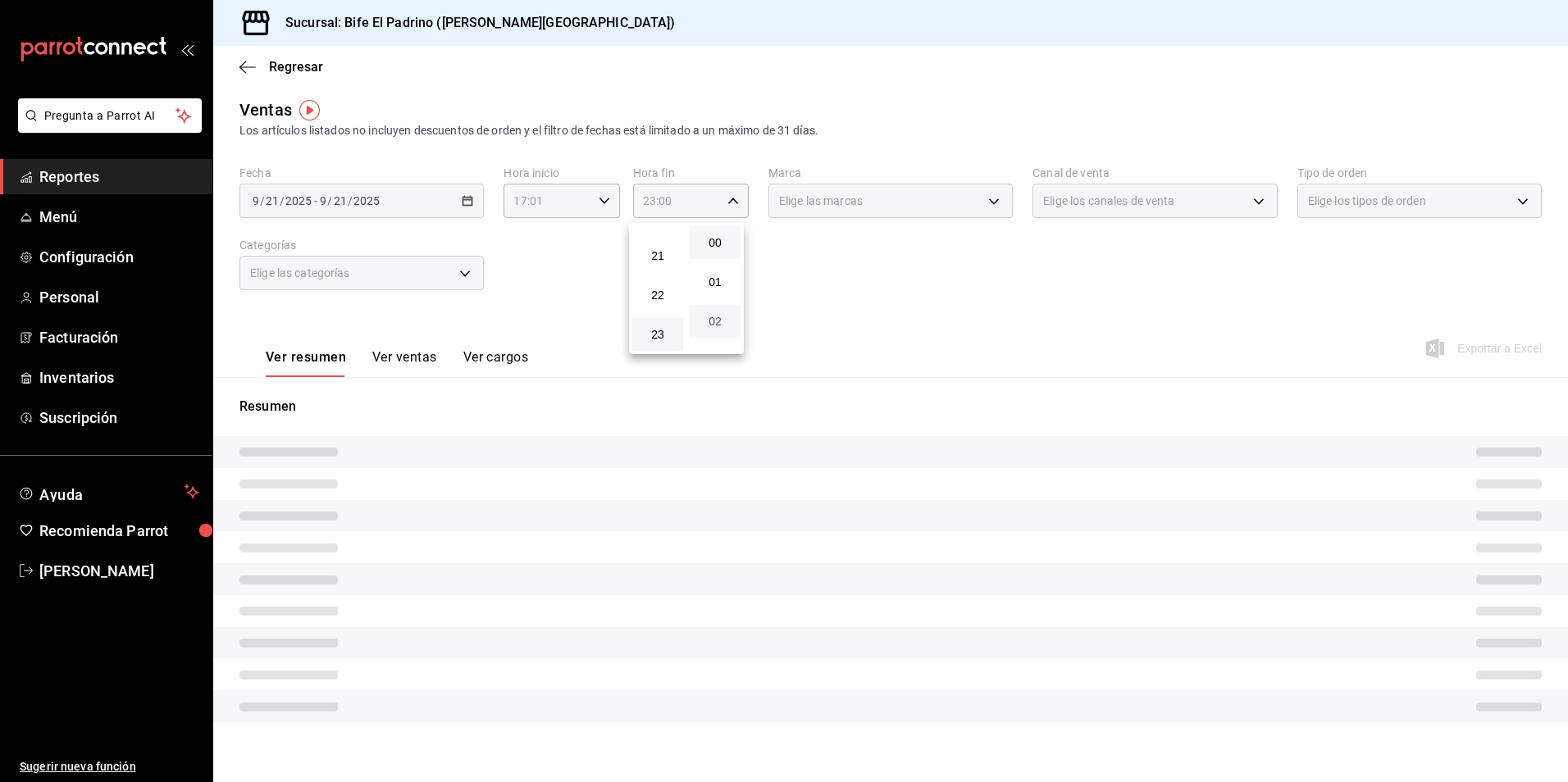
click at [721, 326] on span "02" at bounding box center [715, 322] width 31 height 14
type input "23:02"
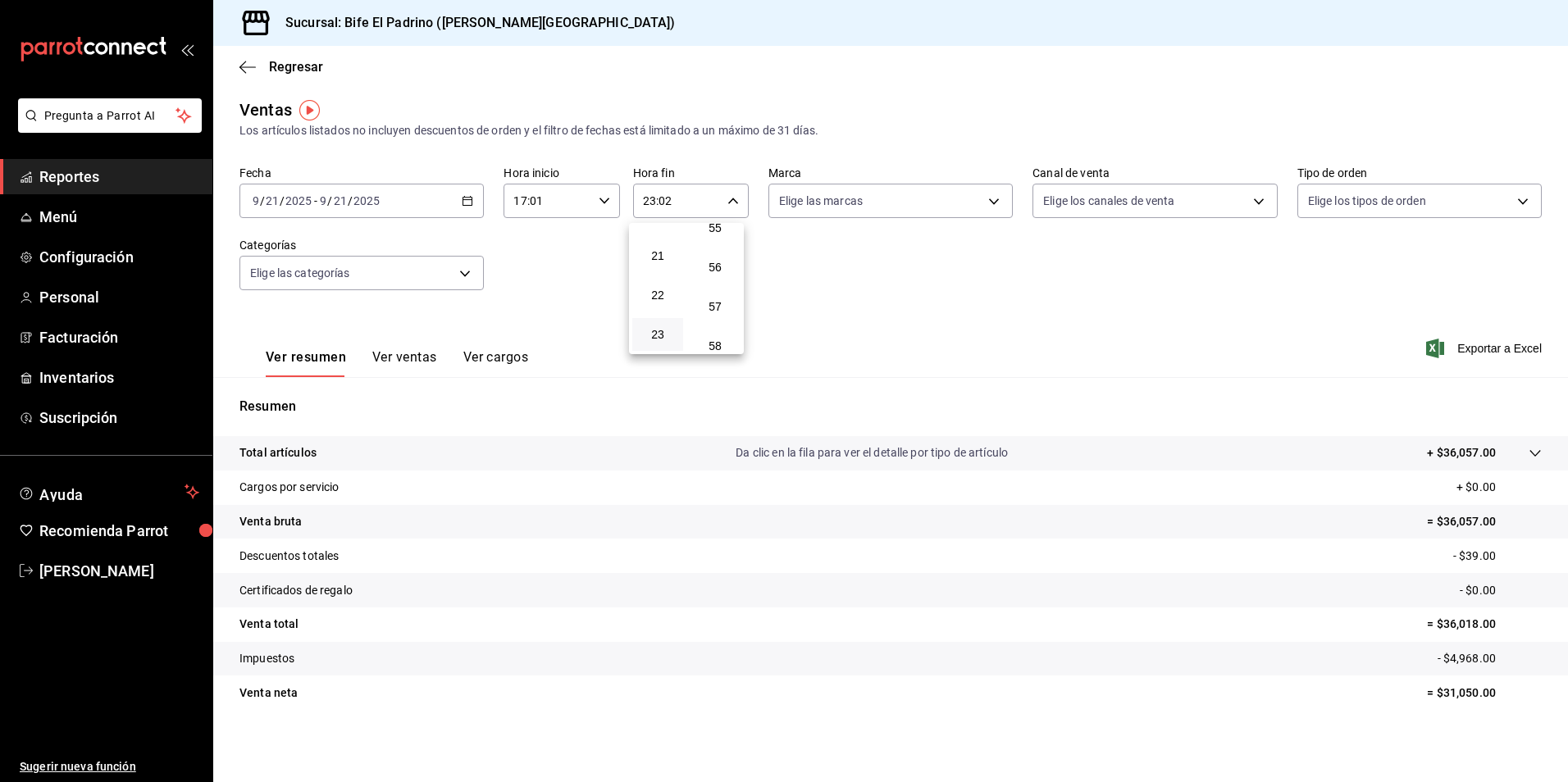
scroll to position [2231, 0]
click at [721, 326] on button "59" at bounding box center [715, 335] width 51 height 33
type input "23:59"
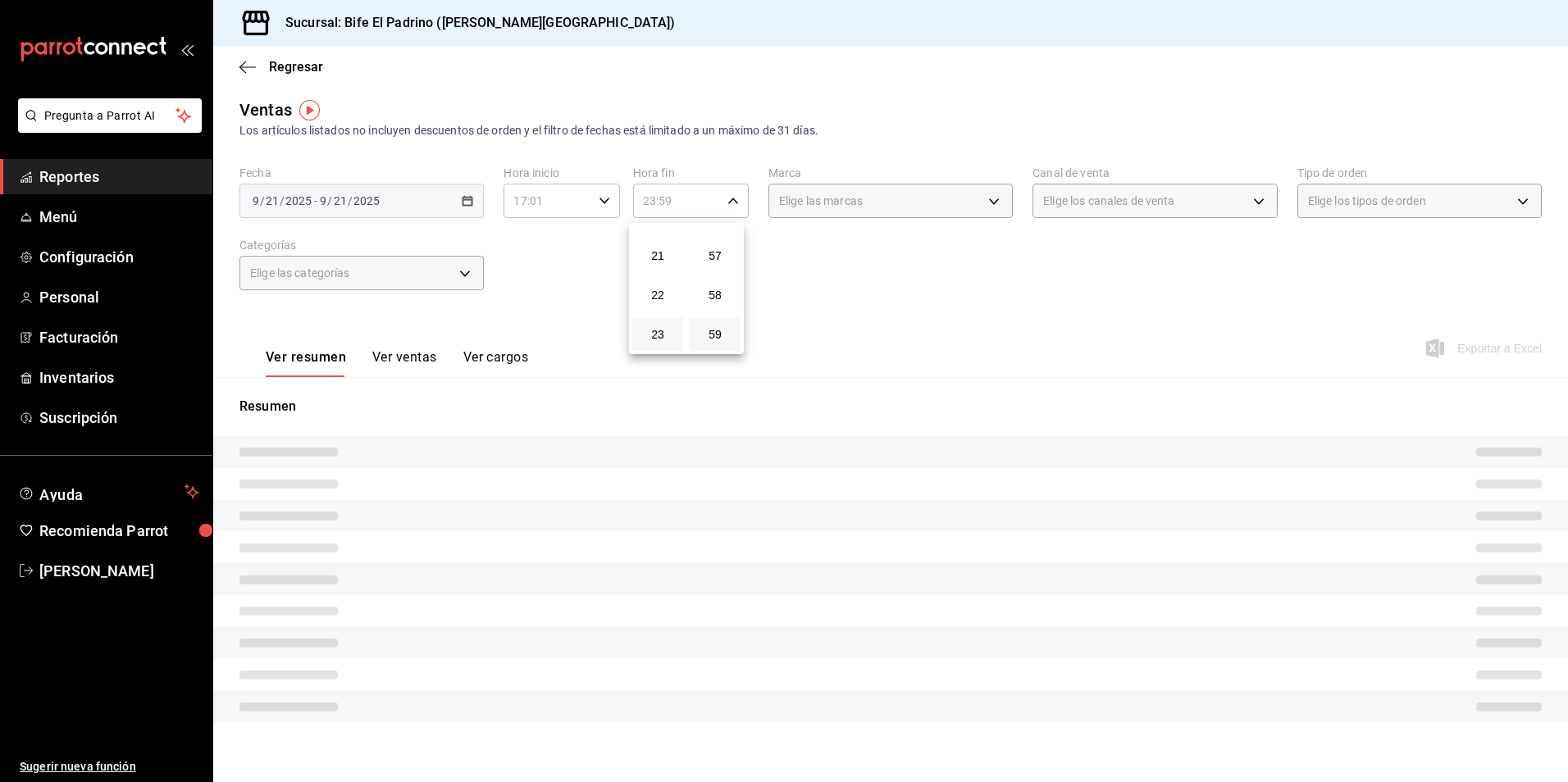
click at [922, 351] on div at bounding box center [784, 391] width 1568 height 782
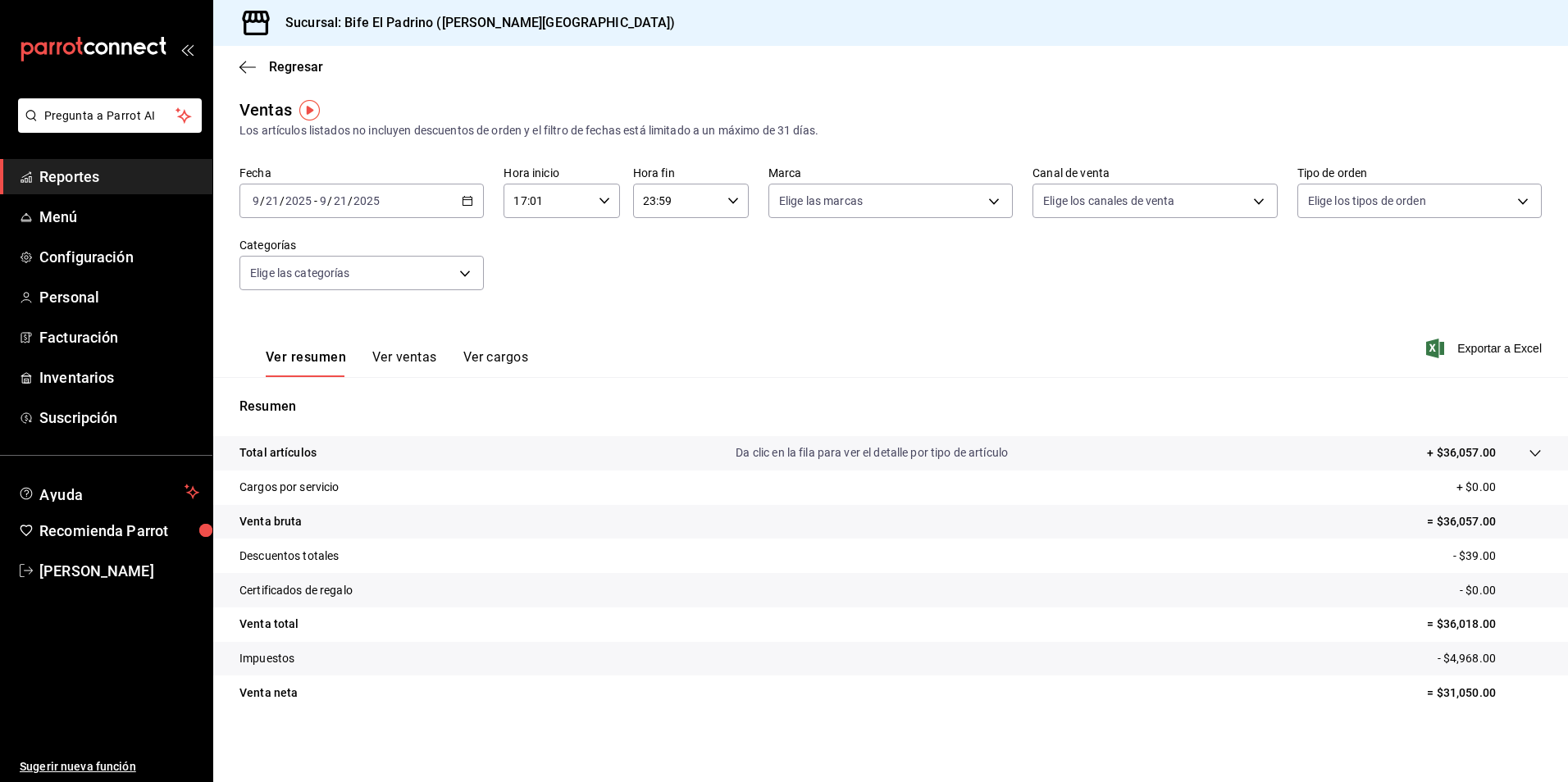
click at [287, 459] on p "Total artículos" at bounding box center [278, 454] width 77 height 17
